Goal: Communication & Community: Participate in discussion

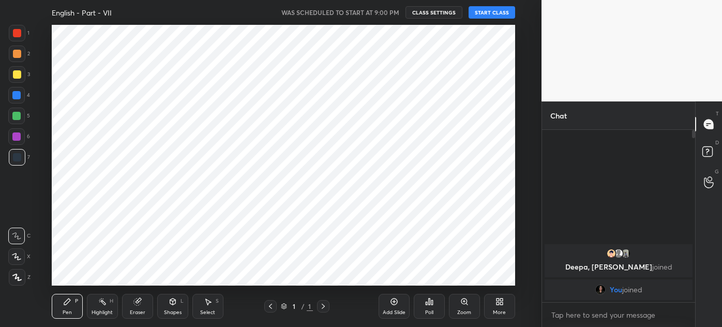
scroll to position [261, 500]
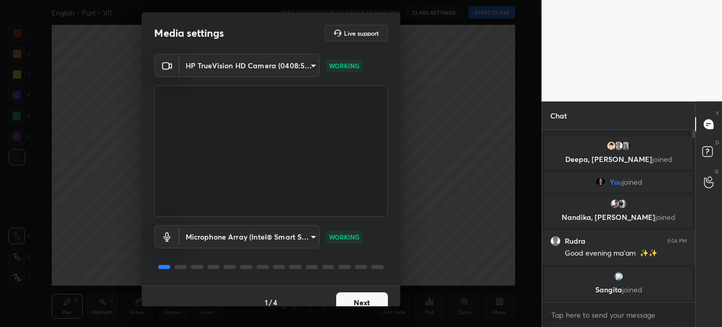
click at [361, 296] on button "Next" at bounding box center [362, 302] width 52 height 21
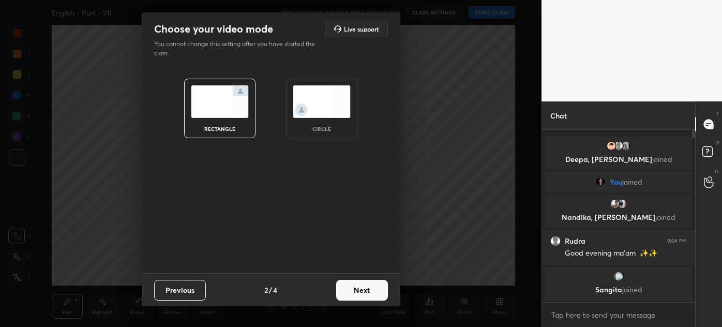
click at [360, 293] on button "Next" at bounding box center [362, 290] width 52 height 21
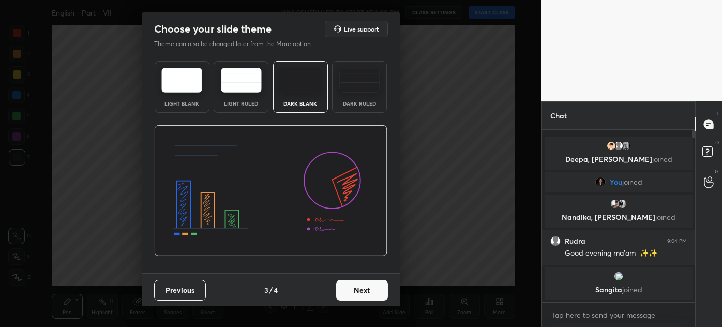
click at [357, 288] on button "Next" at bounding box center [362, 290] width 52 height 21
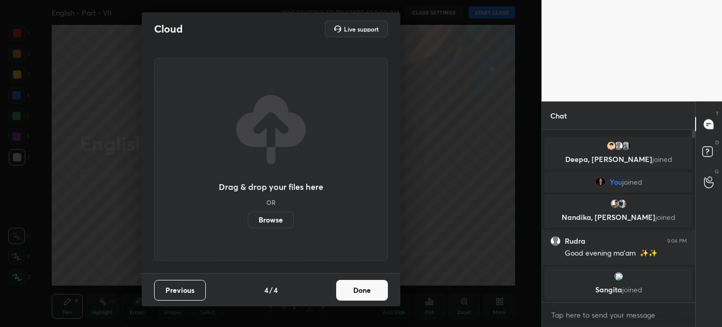
click at [358, 290] on button "Done" at bounding box center [362, 290] width 52 height 21
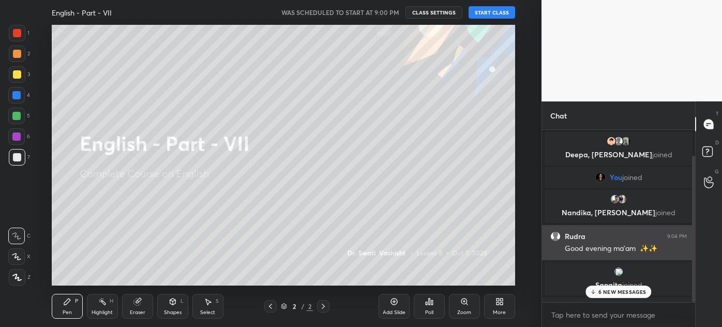
scroll to position [30, 0]
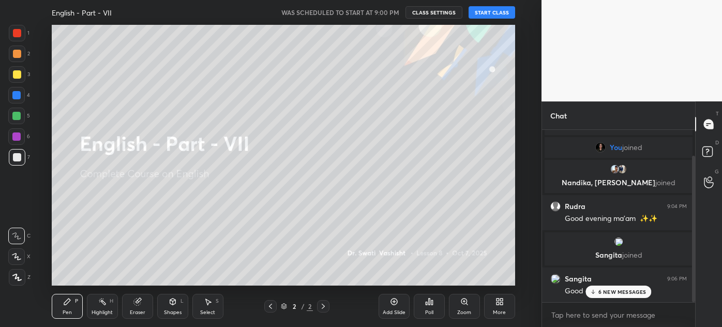
click at [611, 289] on p "6 NEW MESSAGES" at bounding box center [623, 292] width 48 height 6
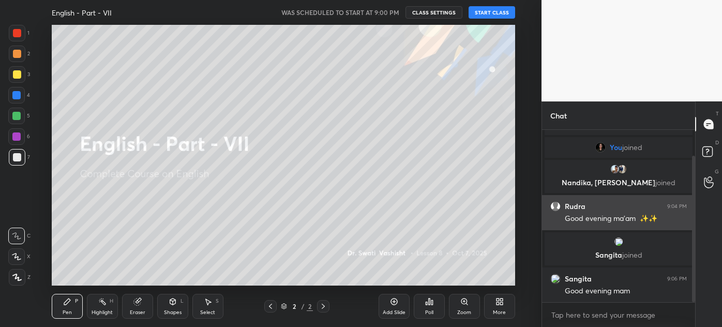
scroll to position [67, 0]
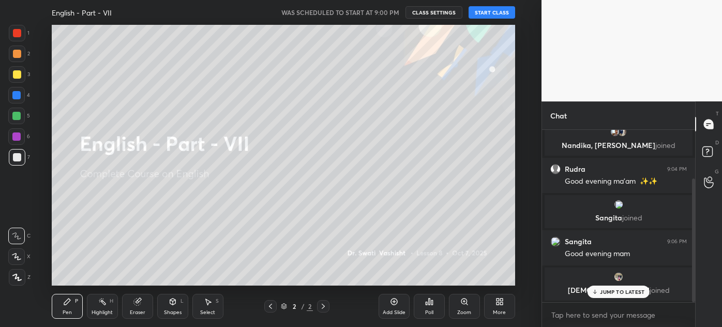
click at [622, 295] on p "JUMP TO LATEST" at bounding box center [622, 292] width 45 height 6
click at [629, 287] on div "JUMP TO LATEST" at bounding box center [619, 292] width 62 height 12
click at [503, 302] on icon at bounding box center [500, 302] width 8 height 8
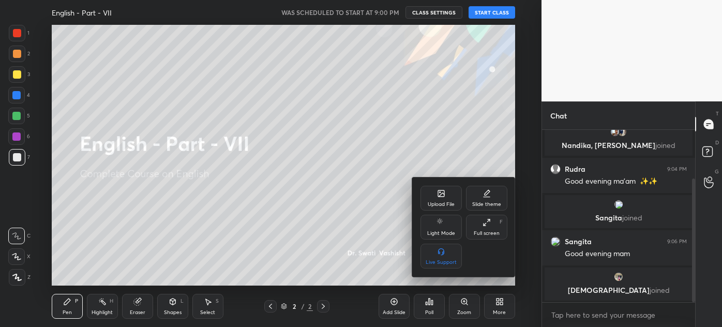
click at [448, 195] on div "Upload File" at bounding box center [441, 198] width 41 height 25
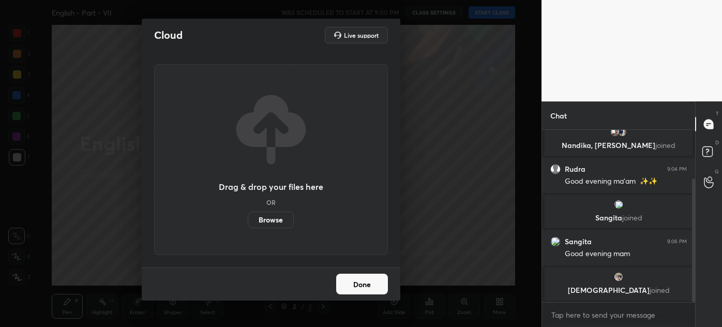
click at [268, 218] on label "Browse" at bounding box center [271, 220] width 46 height 17
click at [248, 218] on input "Browse" at bounding box center [248, 220] width 0 height 17
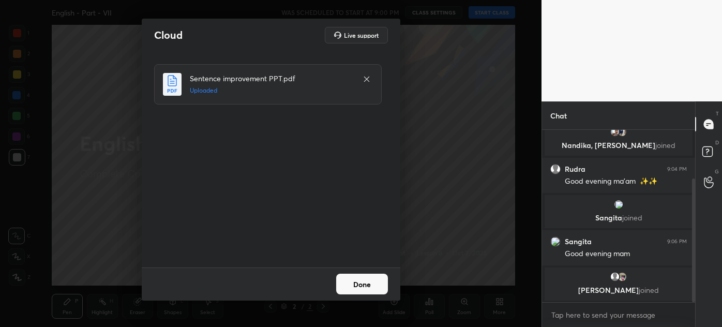
click at [363, 284] on button "Done" at bounding box center [362, 284] width 52 height 21
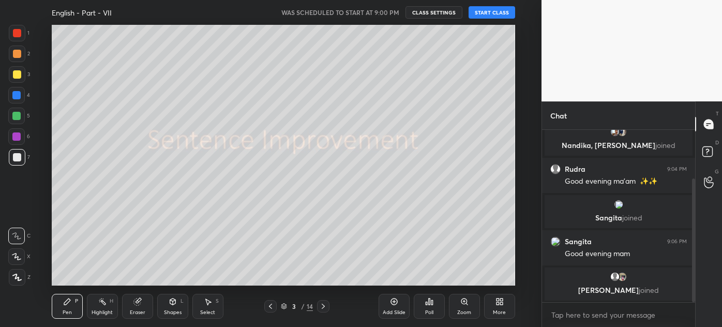
click at [323, 306] on icon at bounding box center [323, 306] width 3 height 5
click at [430, 308] on div "Poll" at bounding box center [429, 306] width 31 height 25
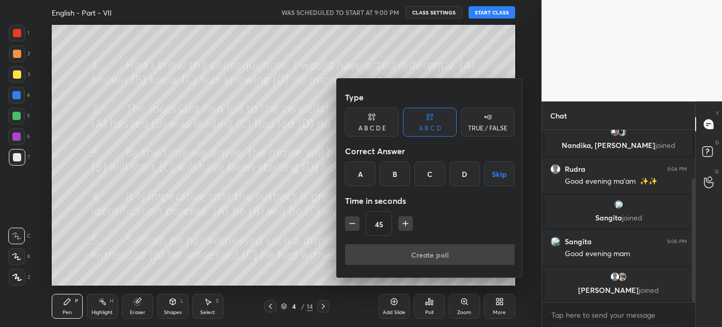
click at [353, 175] on div "A" at bounding box center [360, 173] width 31 height 25
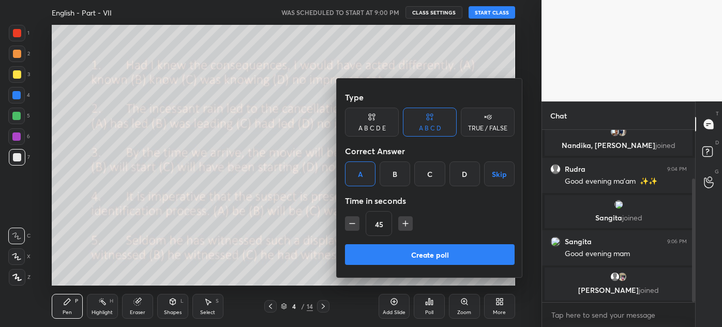
click at [356, 220] on icon "button" at bounding box center [352, 223] width 10 height 10
type input "30"
click at [439, 256] on button "Create poll" at bounding box center [430, 254] width 170 height 21
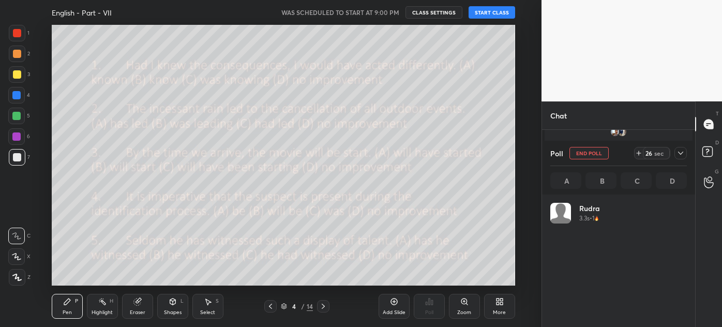
scroll to position [121, 134]
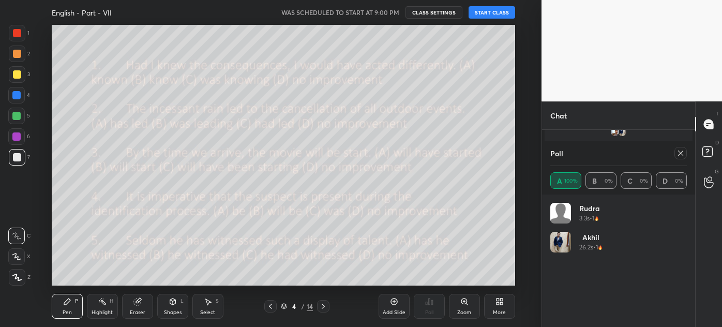
click at [683, 150] on icon at bounding box center [681, 153] width 8 height 8
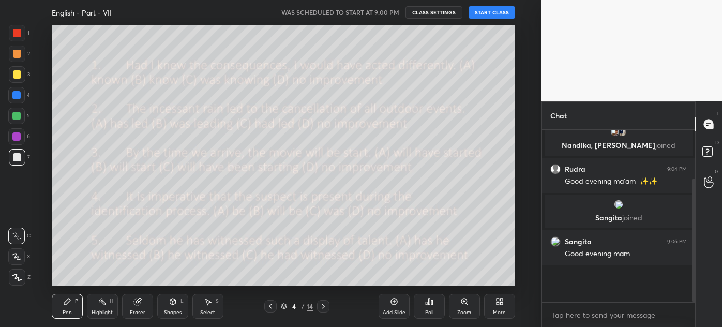
scroll to position [0, 0]
drag, startPoint x: 17, startPoint y: 115, endPoint x: 20, endPoint y: 120, distance: 5.6
click at [17, 116] on div at bounding box center [16, 116] width 8 height 8
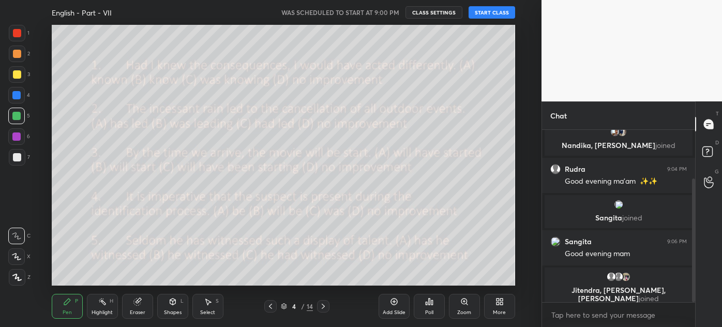
click at [431, 304] on div "Poll" at bounding box center [429, 306] width 31 height 25
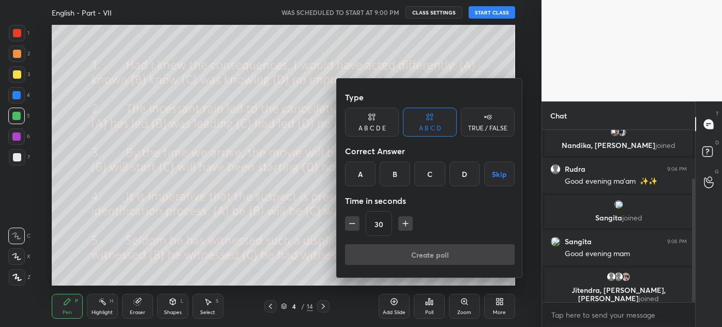
click at [463, 171] on div "D" at bounding box center [465, 173] width 31 height 25
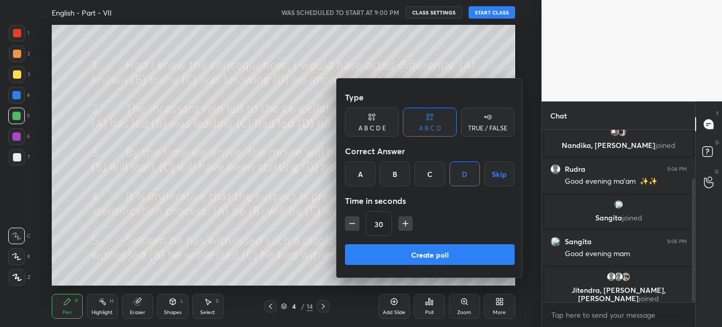
click at [429, 254] on button "Create poll" at bounding box center [430, 254] width 170 height 21
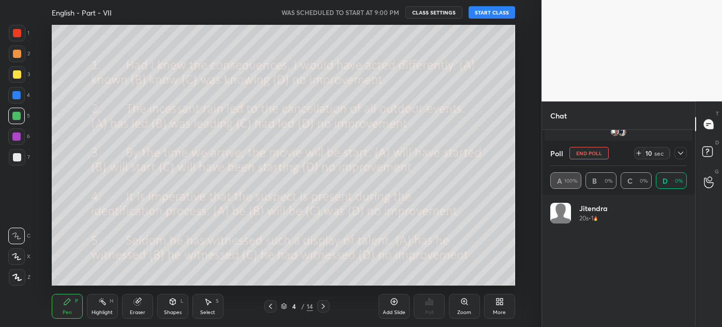
scroll to position [121, 134]
click at [684, 153] on icon at bounding box center [681, 153] width 8 height 8
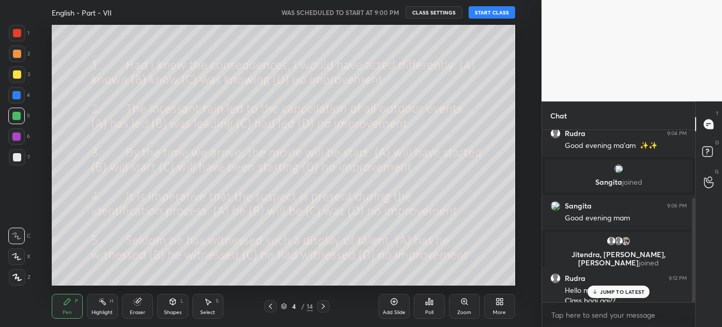
scroll to position [113, 0]
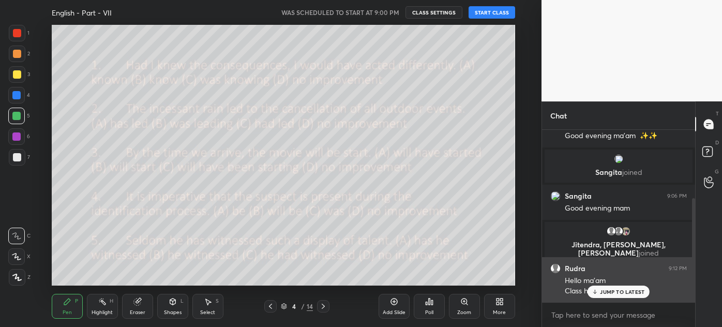
click at [618, 292] on p "JUMP TO LATEST" at bounding box center [622, 292] width 45 height 6
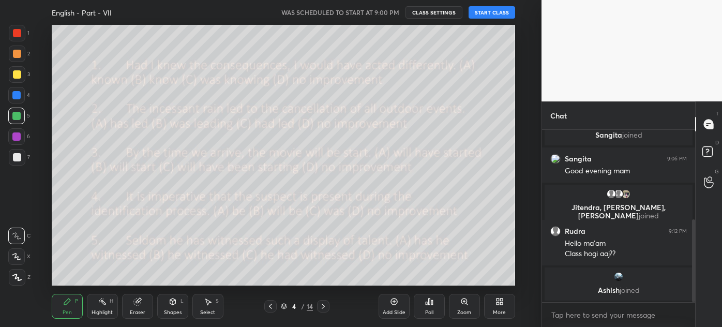
scroll to position [186, 0]
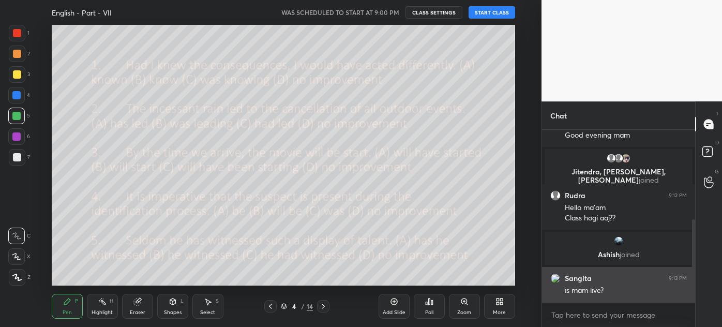
click at [618, 290] on div "is mam live?" at bounding box center [626, 291] width 122 height 10
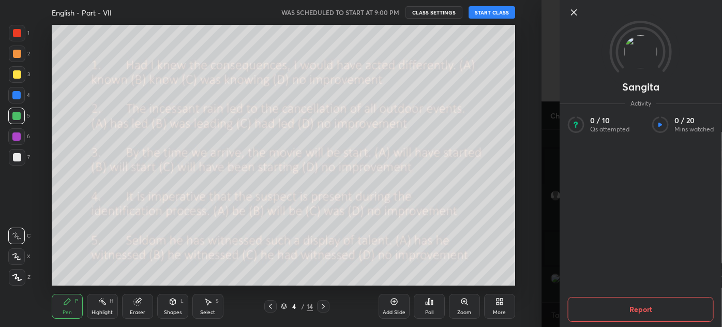
click at [577, 10] on icon at bounding box center [574, 12] width 5 height 5
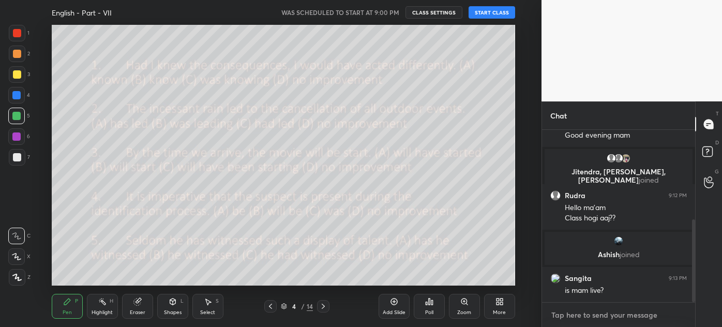
type textarea "x"
click at [582, 311] on textarea at bounding box center [619, 315] width 137 height 17
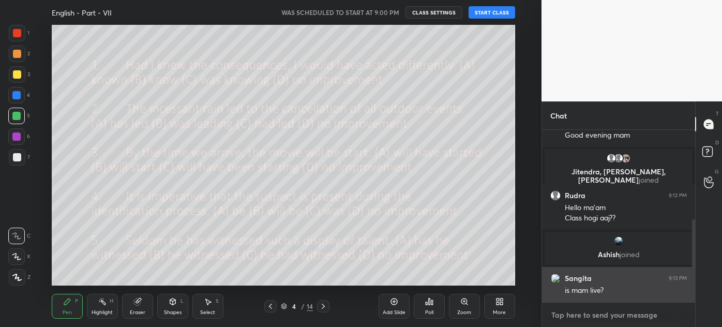
type textarea "y"
type textarea "x"
type textarea "ye"
type textarea "x"
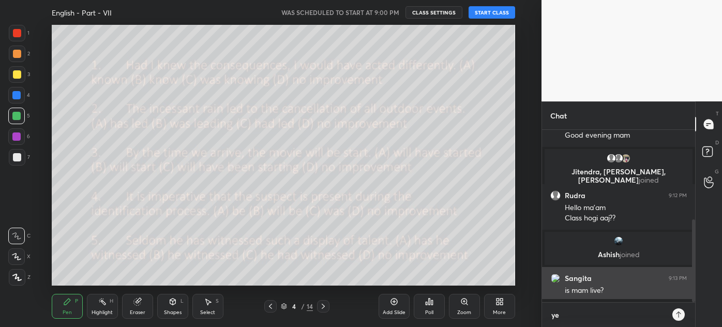
type textarea "yes"
type textarea "x"
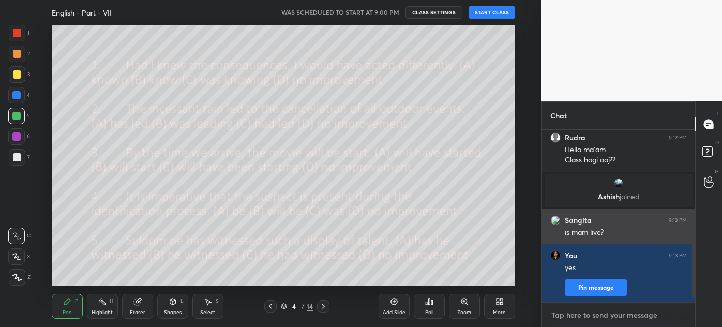
scroll to position [278, 0]
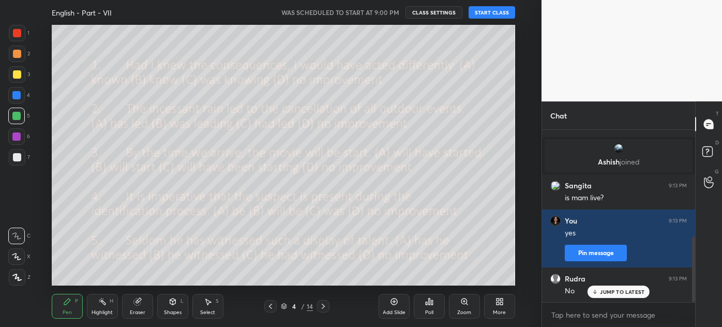
click at [619, 289] on p "JUMP TO LATEST" at bounding box center [622, 292] width 45 height 6
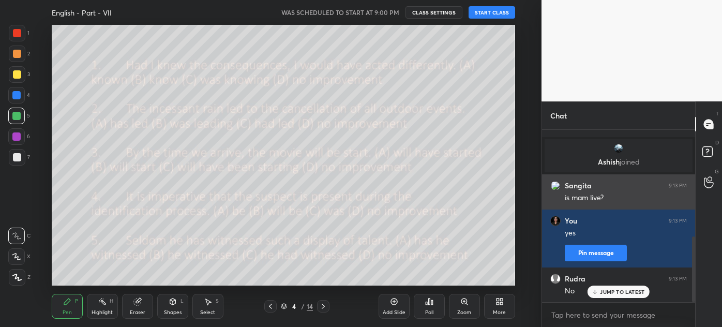
scroll to position [316, 0]
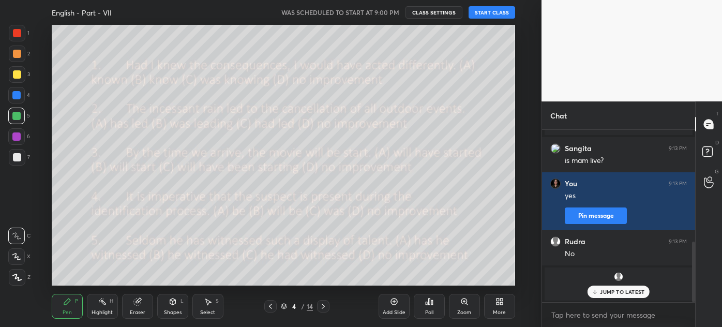
click at [430, 304] on icon at bounding box center [430, 302] width 2 height 6
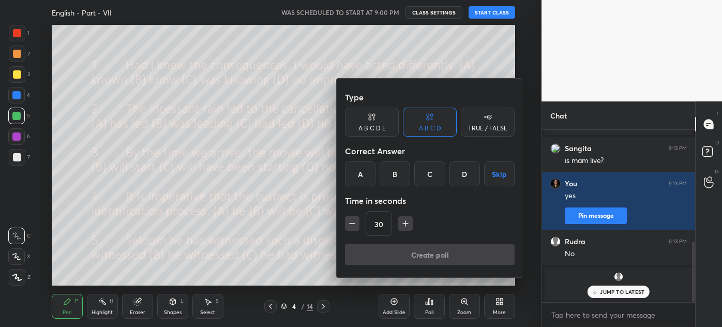
click at [356, 173] on div "A" at bounding box center [360, 173] width 31 height 25
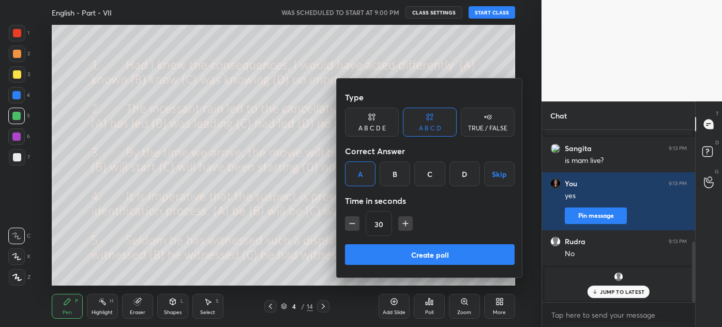
click at [408, 253] on button "Create poll" at bounding box center [430, 254] width 170 height 21
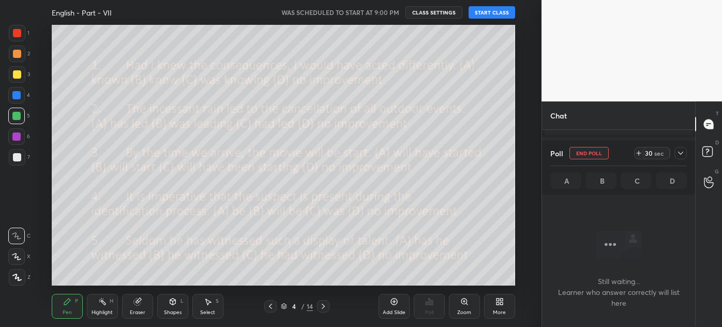
scroll to position [115, 150]
click at [494, 13] on button "START CLASS" at bounding box center [492, 12] width 47 height 12
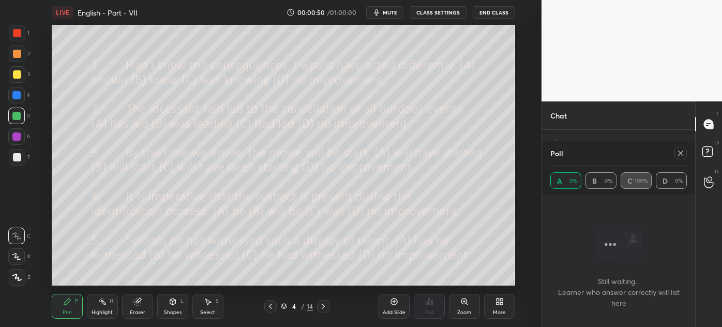
scroll to position [520, 0]
click at [499, 8] on button "End Class" at bounding box center [494, 12] width 42 height 12
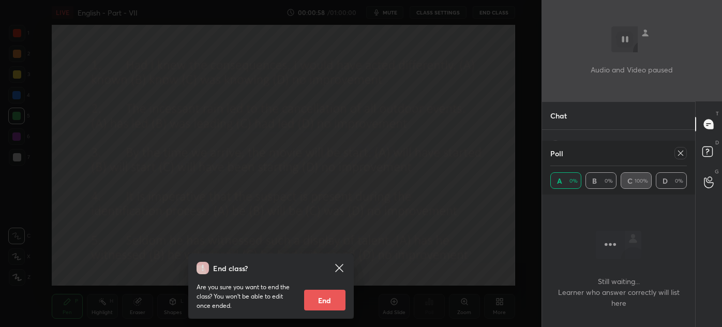
click at [326, 293] on button "End" at bounding box center [324, 300] width 41 height 21
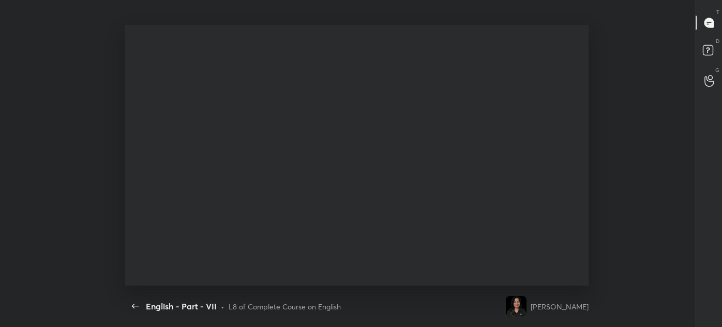
type textarea "x"
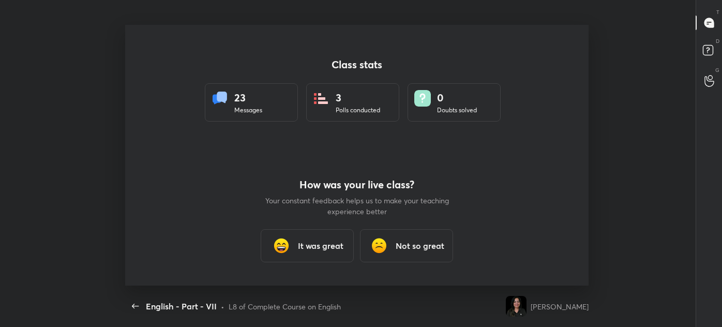
scroll to position [0, 0]
